Goal: Find specific page/section: Find specific page/section

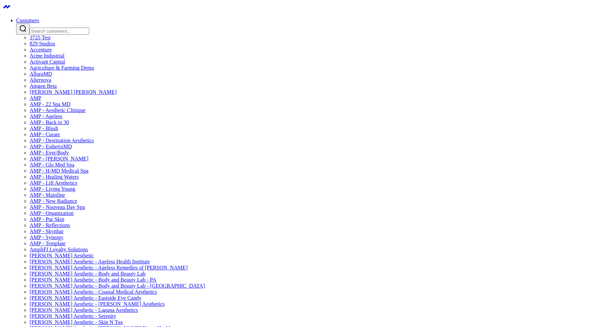
click at [89, 28] on input "Search customers input" at bounding box center [60, 31] width 60 height 7
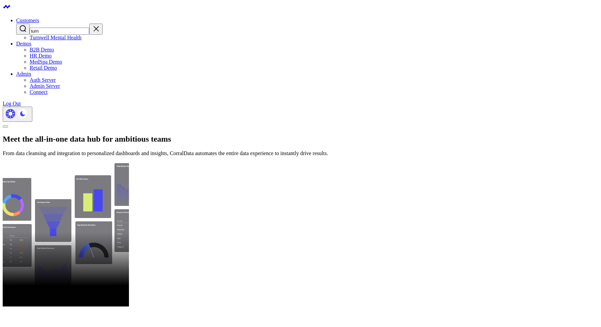
type input "turn"
click at [81, 39] on link "Turnwell Mental Health" at bounding box center [56, 38] width 52 height 6
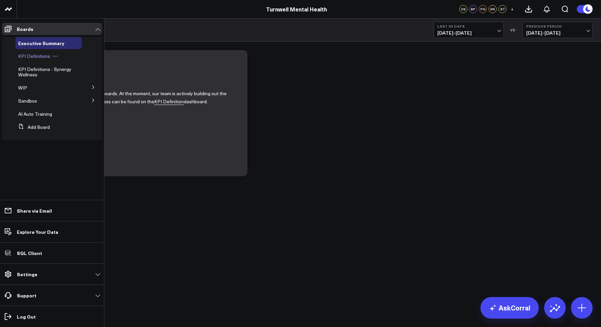
click at [38, 55] on span "KPI Definitions" at bounding box center [34, 56] width 32 height 6
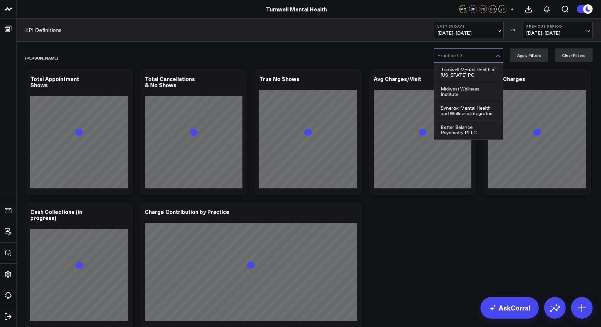
click at [464, 57] on div at bounding box center [466, 55] width 58 height 13
click at [456, 59] on div at bounding box center [466, 55] width 58 height 13
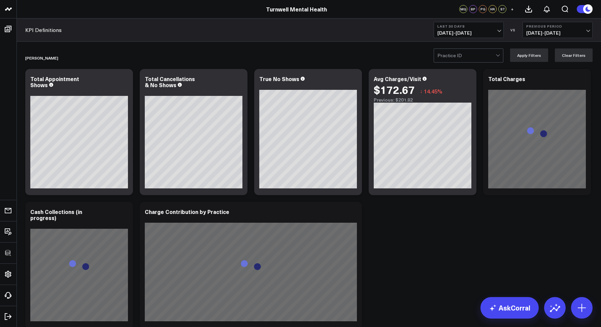
click at [456, 59] on div at bounding box center [466, 55] width 58 height 13
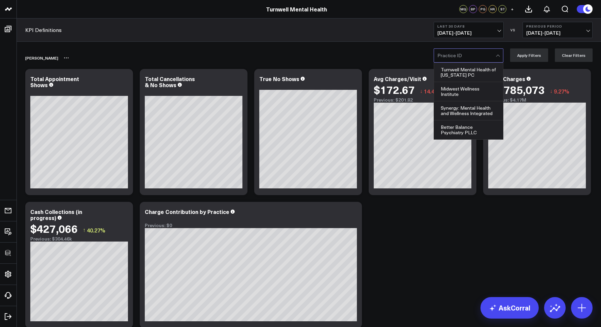
click at [392, 61] on div "[PERSON_NAME]" at bounding box center [270, 57] width 490 height 15
